Goal: Task Accomplishment & Management: Complete application form

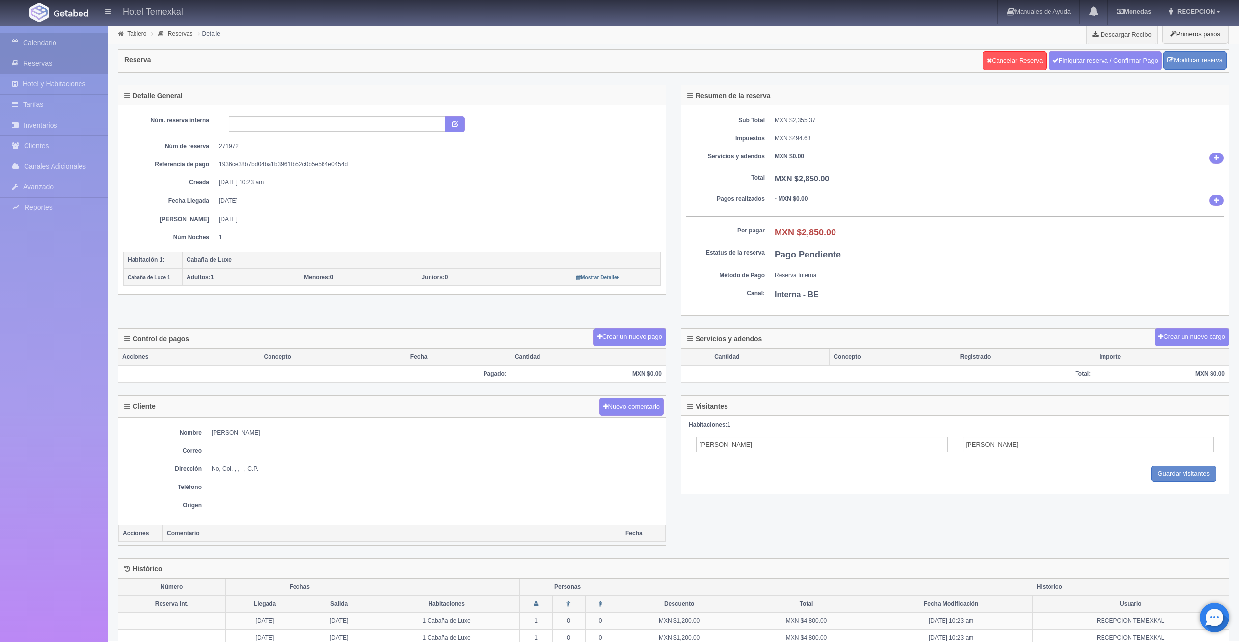
click at [69, 45] on link "Calendario" at bounding box center [54, 43] width 108 height 20
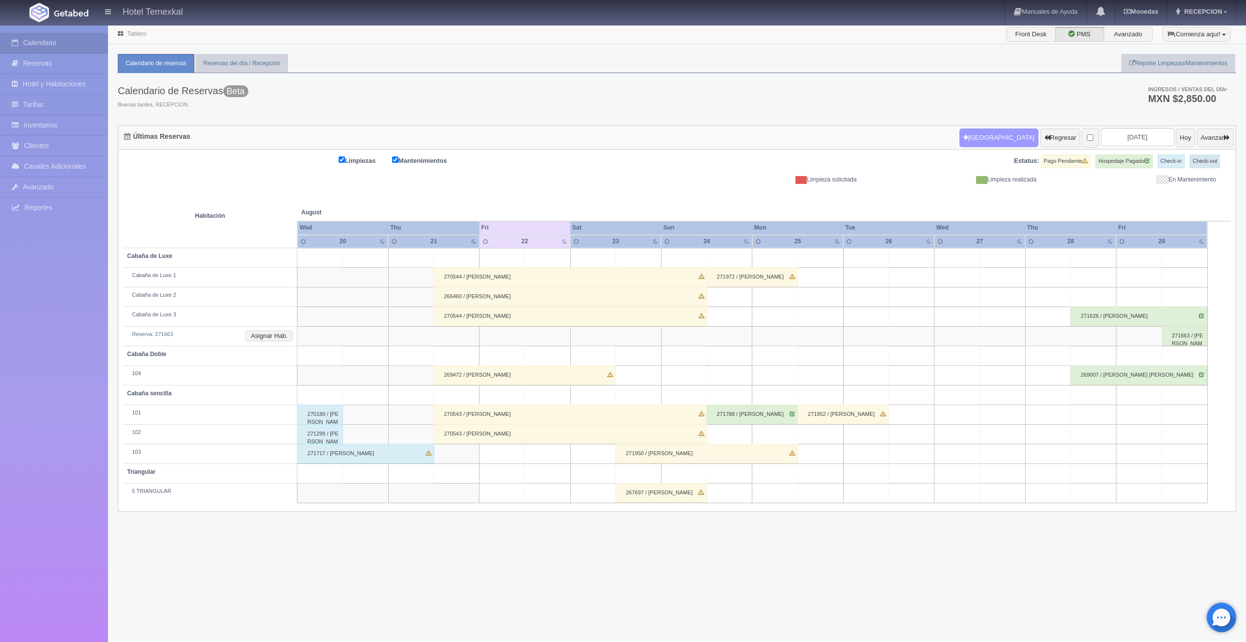
click at [959, 133] on button "Nueva Reserva" at bounding box center [998, 138] width 79 height 19
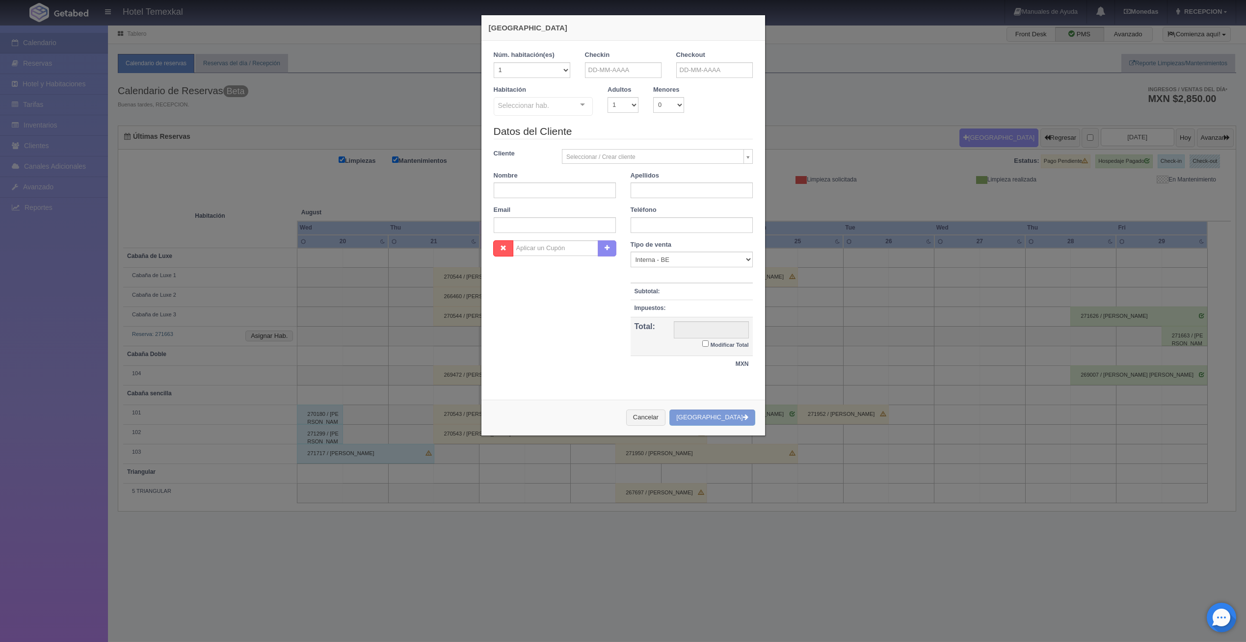
checkbox input "false"
click at [647, 71] on input "text" at bounding box center [623, 70] width 77 height 16
click at [672, 87] on span "Next" at bounding box center [673, 85] width 8 height 8
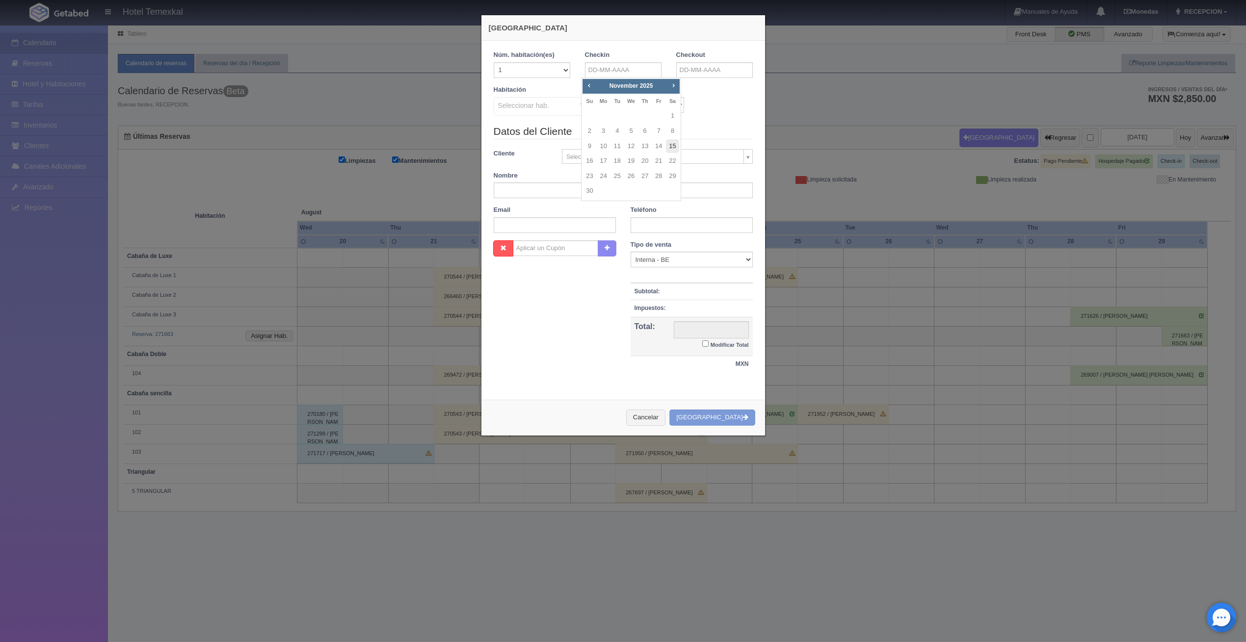
click at [672, 146] on link "15" at bounding box center [672, 146] width 13 height 14
type input "15-11-2025"
checkbox input "false"
click at [687, 77] on input "text" at bounding box center [714, 70] width 77 height 16
click at [698, 159] on link "17" at bounding box center [694, 161] width 13 height 14
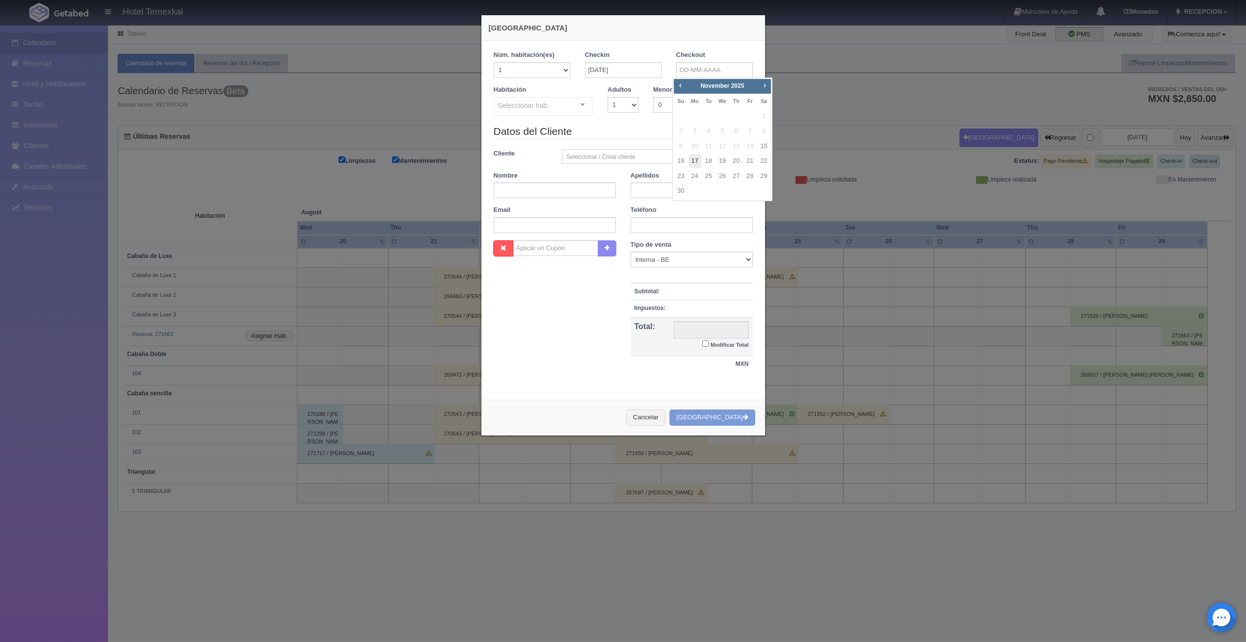
type input "17-11-2025"
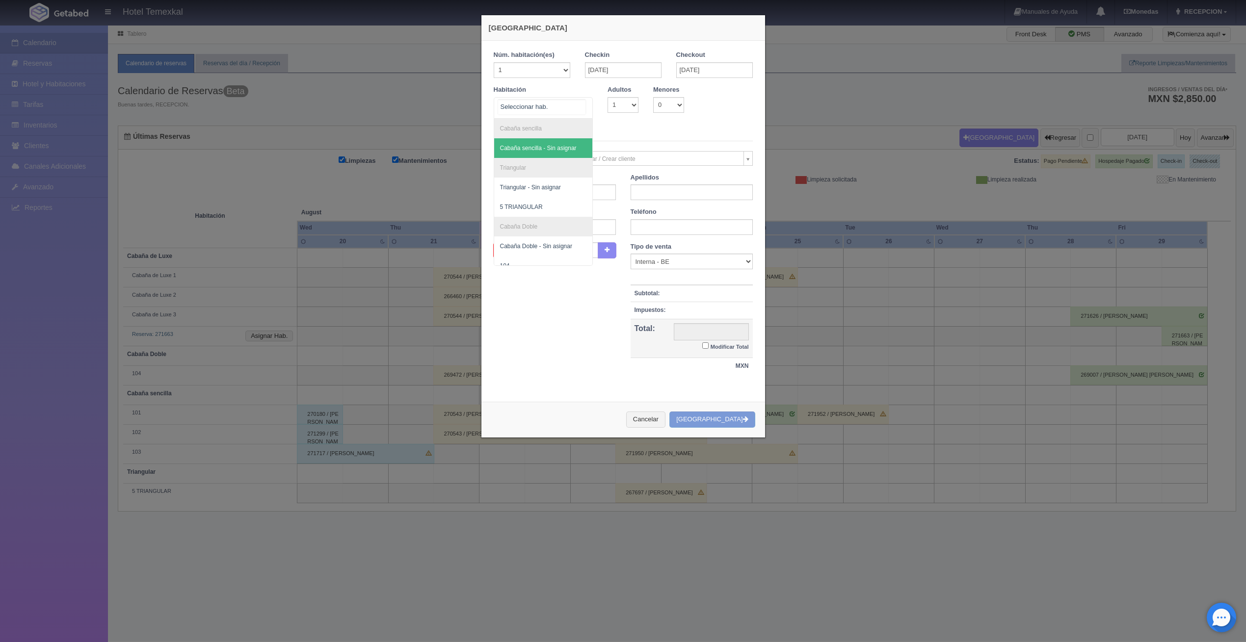
click at [565, 108] on div at bounding box center [544, 108] width 100 height 22
click at [512, 167] on span "104" at bounding box center [543, 168] width 99 height 20
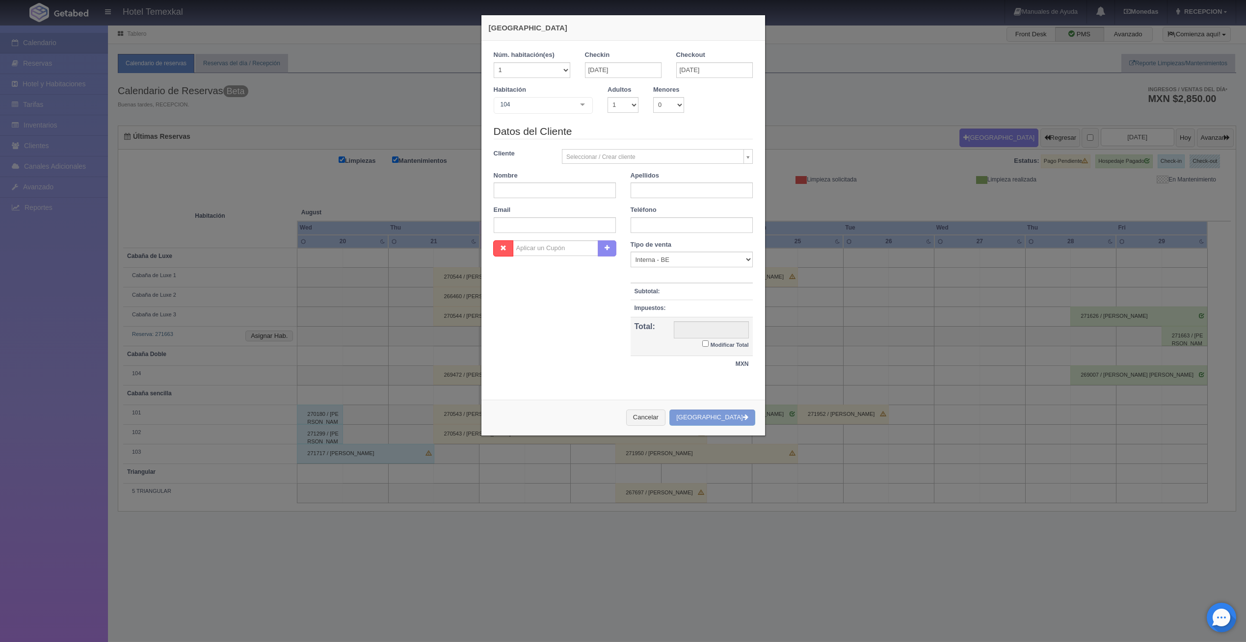
checkbox input "false"
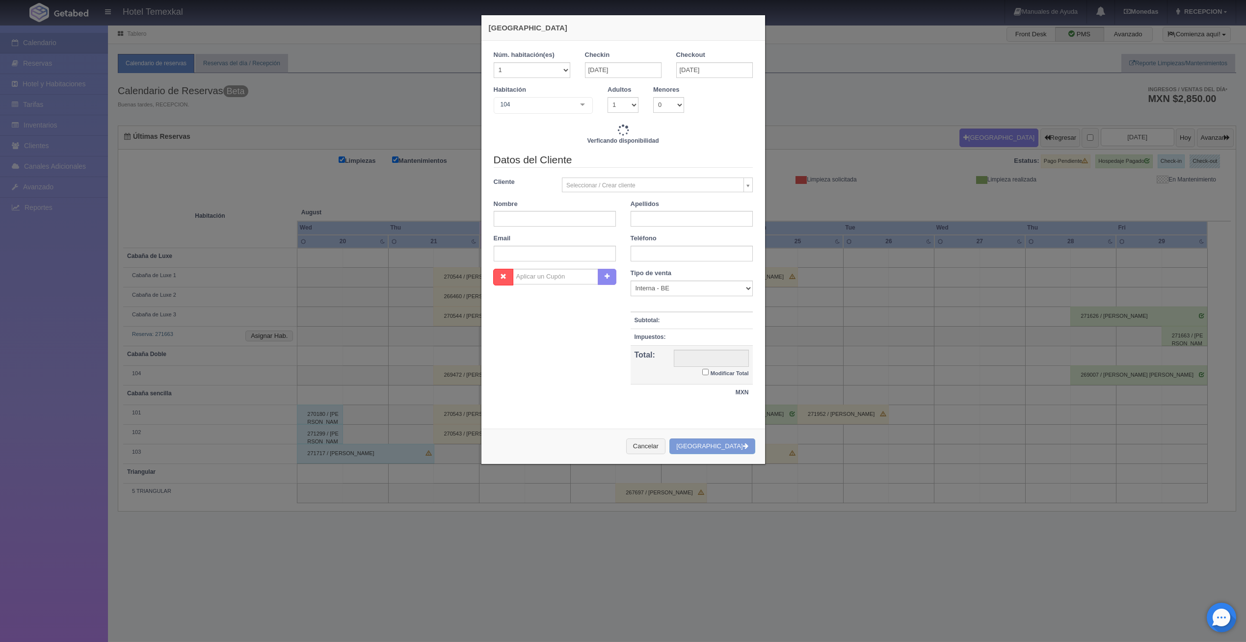
click at [536, 198] on div "Datos del Cliente Cliente Seleccionar / Crear cliente Nuevo Cliente Aaron gil A…" at bounding box center [623, 211] width 274 height 116
click at [535, 213] on input "text" at bounding box center [555, 219] width 122 height 16
type input "9000.00"
checkbox input "false"
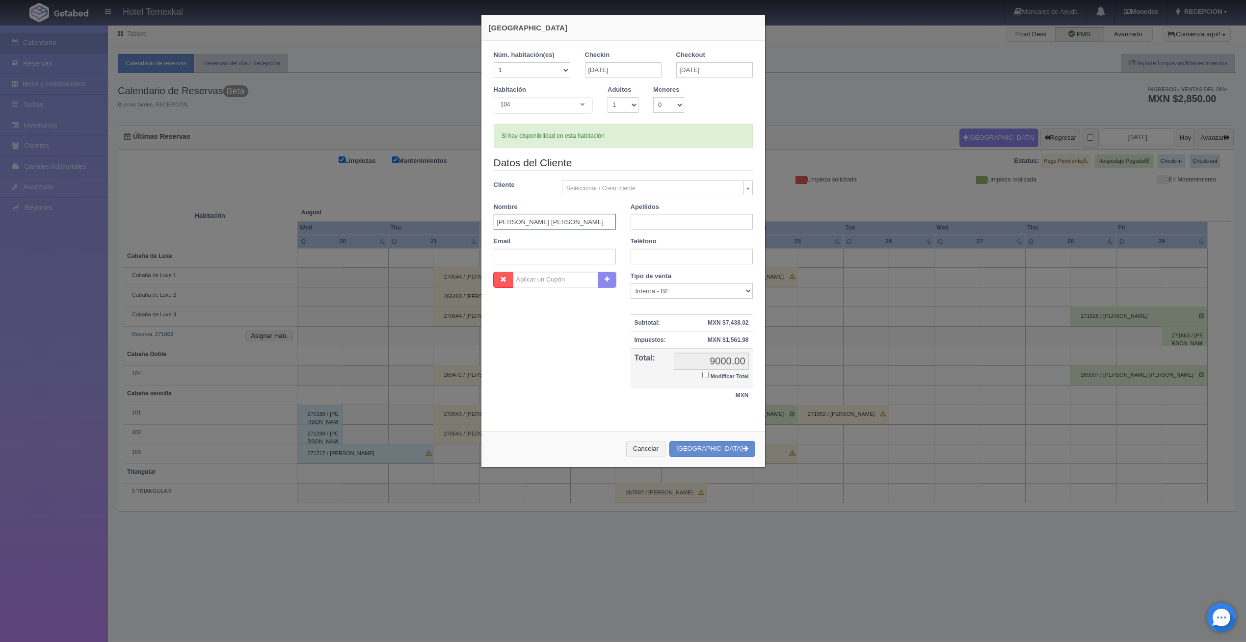
type input "MARIA EVA"
click at [638, 222] on input "text" at bounding box center [692, 222] width 122 height 16
type input "SANCHEZ"
click at [582, 354] on div "Nombre Cupón : Descuentos : Tipo de venta Correo Electronico Interna - BE Llama…" at bounding box center [623, 343] width 274 height 143
click at [704, 376] on input "Modificar Total" at bounding box center [705, 375] width 6 height 6
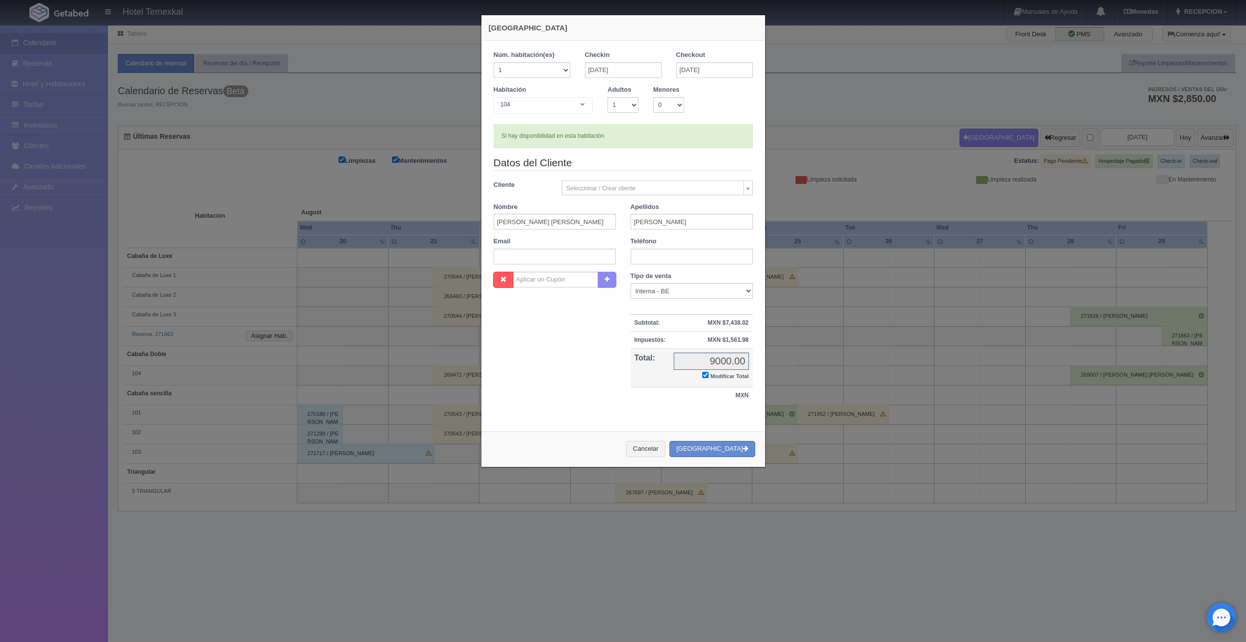
checkbox input "true"
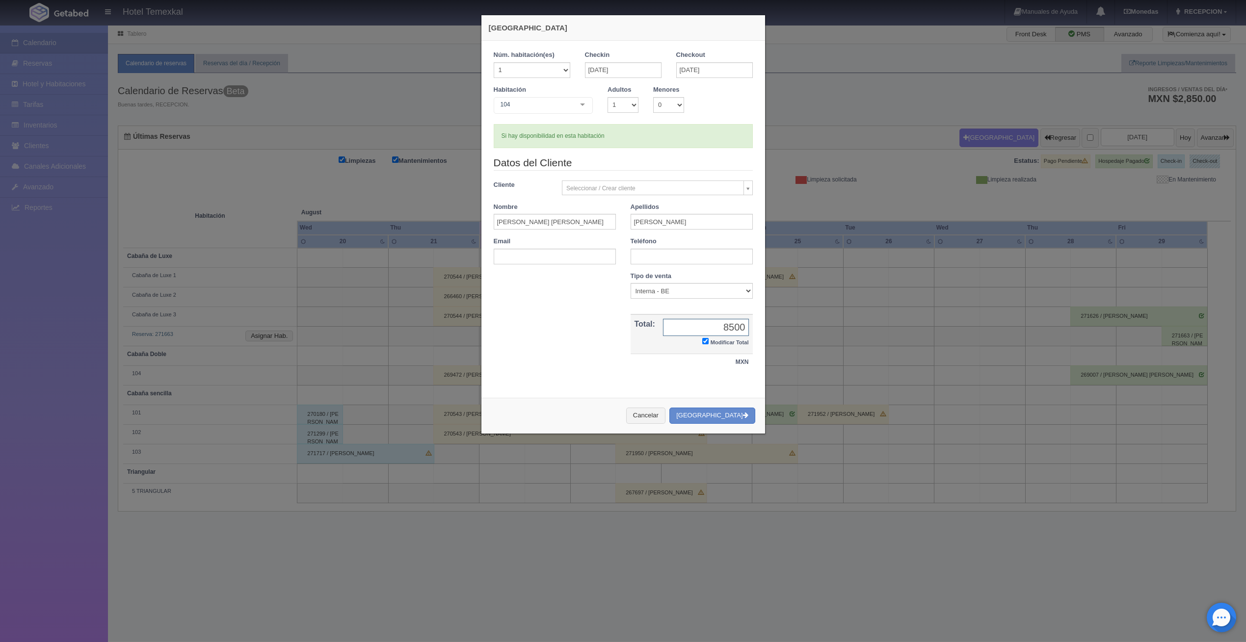
type input "8500"
click at [742, 422] on button "Crear Reserva" at bounding box center [711, 416] width 85 height 16
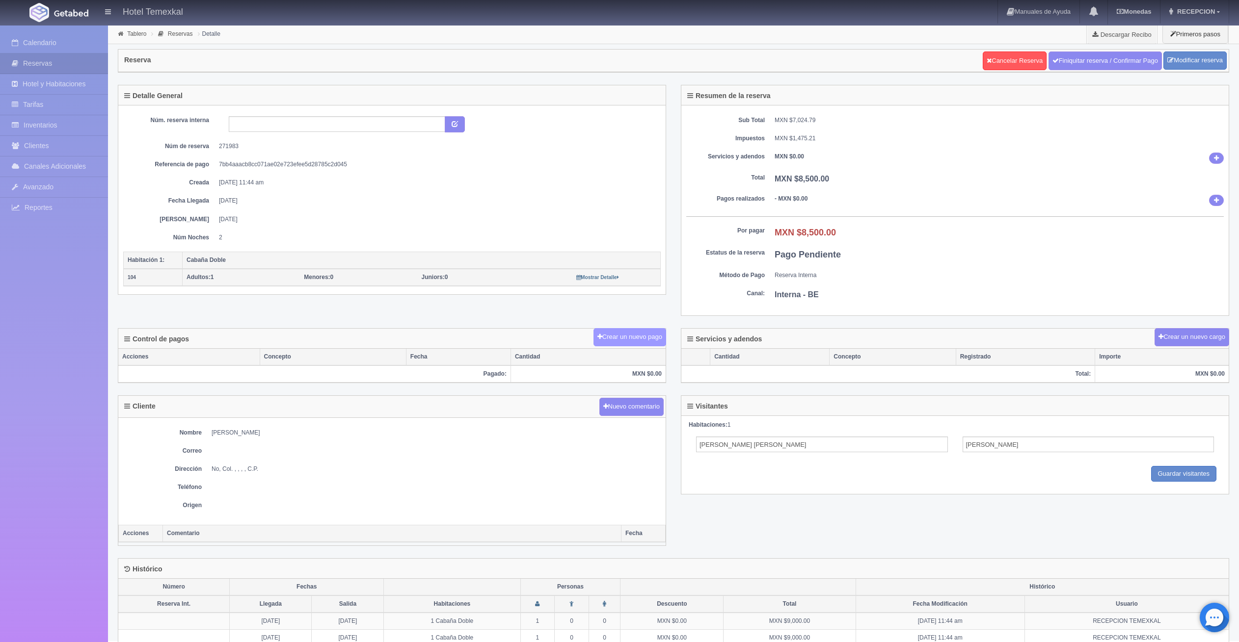
click at [648, 333] on button "Crear un nuevo pago" at bounding box center [629, 337] width 73 height 18
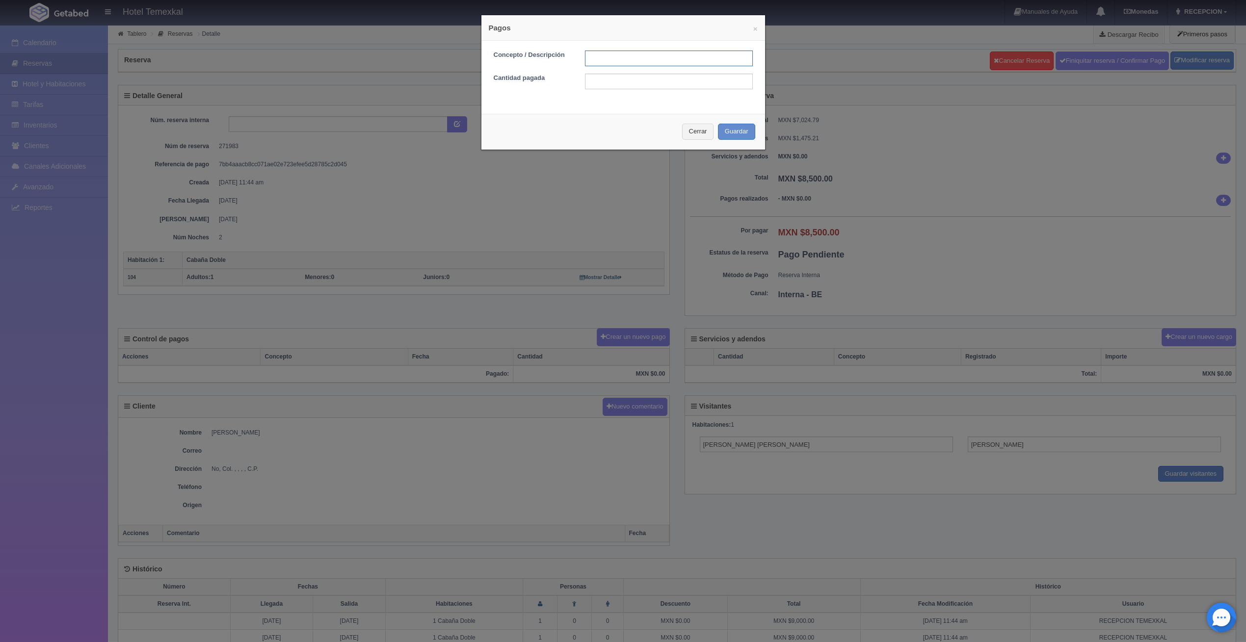
click at [592, 64] on input "text" at bounding box center [669, 59] width 168 height 16
type input "PRIMER ABONO"
click at [608, 83] on input "1200" at bounding box center [669, 82] width 168 height 16
type input "1"
type input "4250"
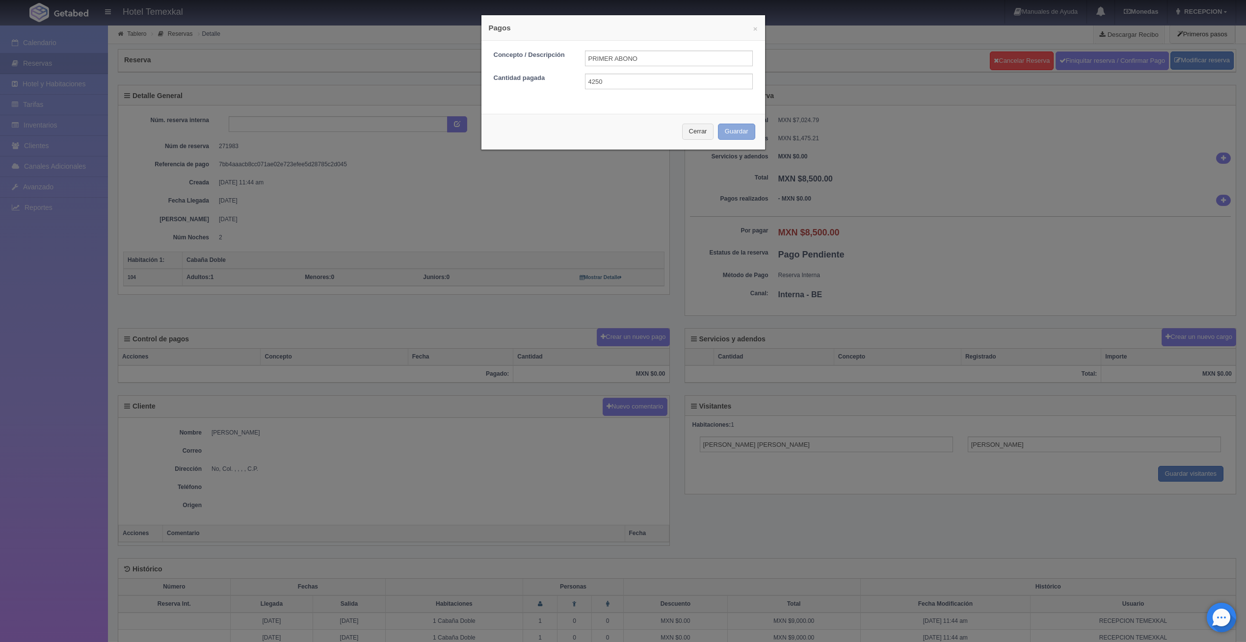
click at [733, 130] on button "Guardar" at bounding box center [736, 132] width 37 height 16
